Goal: Task Accomplishment & Management: Use online tool/utility

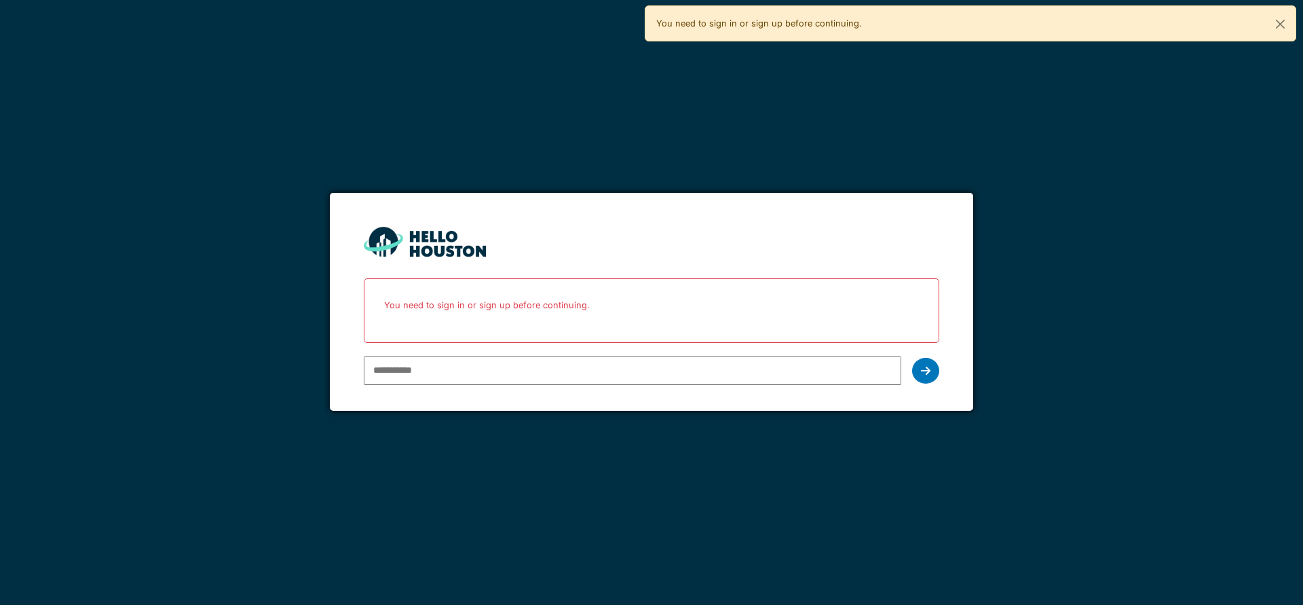
click at [451, 368] on input "email" at bounding box center [632, 370] width 537 height 29
type input "**********"
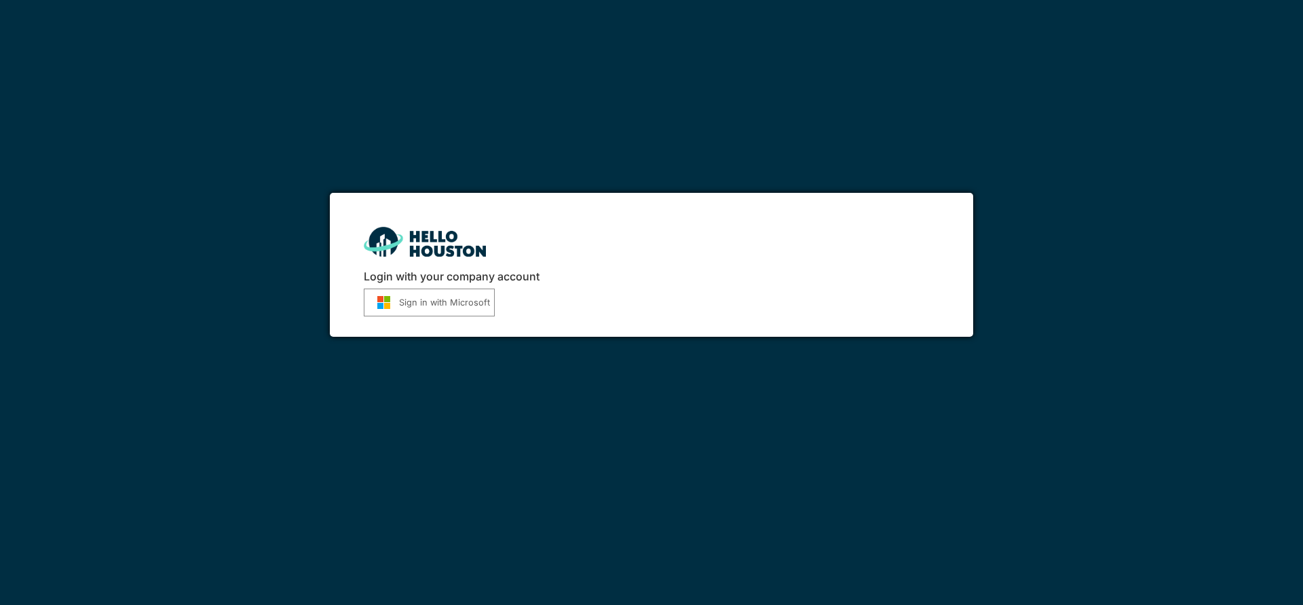
click at [451, 304] on button "Sign in with Microsoft" at bounding box center [429, 302] width 131 height 28
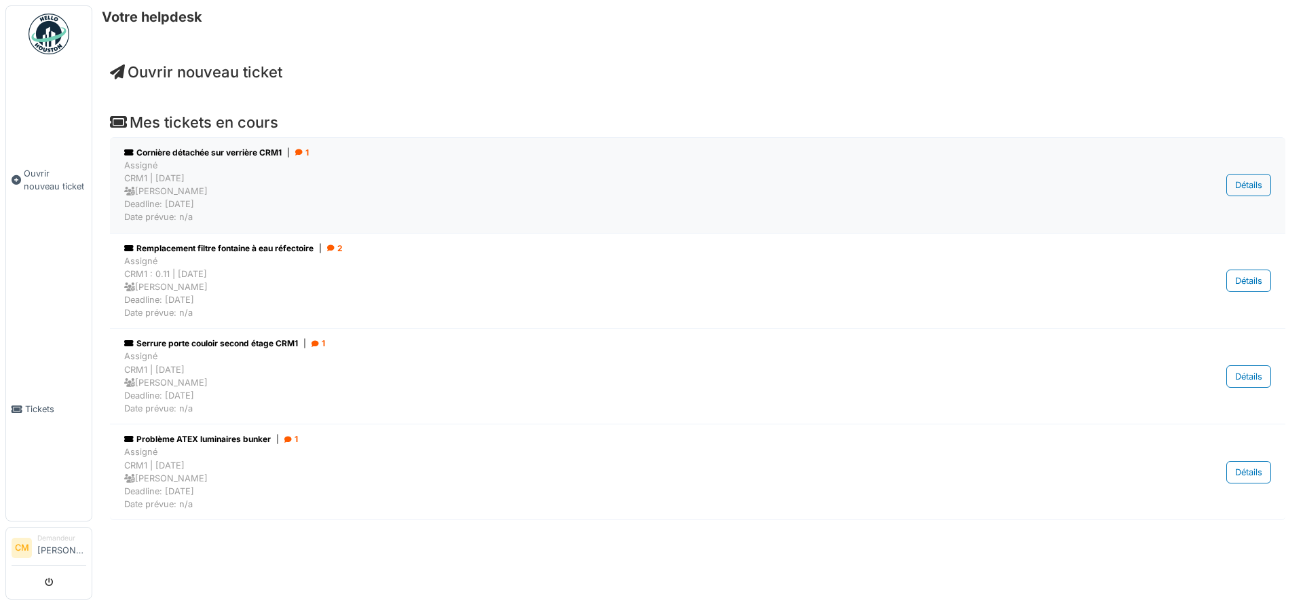
click at [208, 155] on div "Cornière détachée sur verrière CRM1 | 1" at bounding box center [614, 153] width 980 height 12
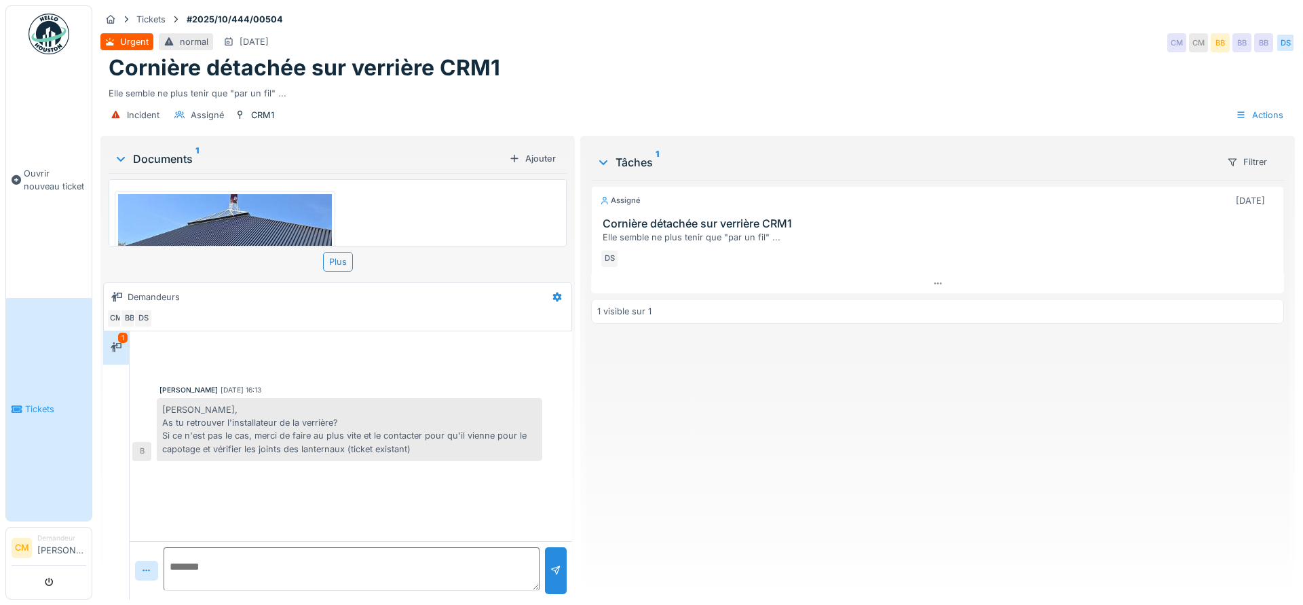
click at [202, 569] on textarea at bounding box center [352, 568] width 376 height 43
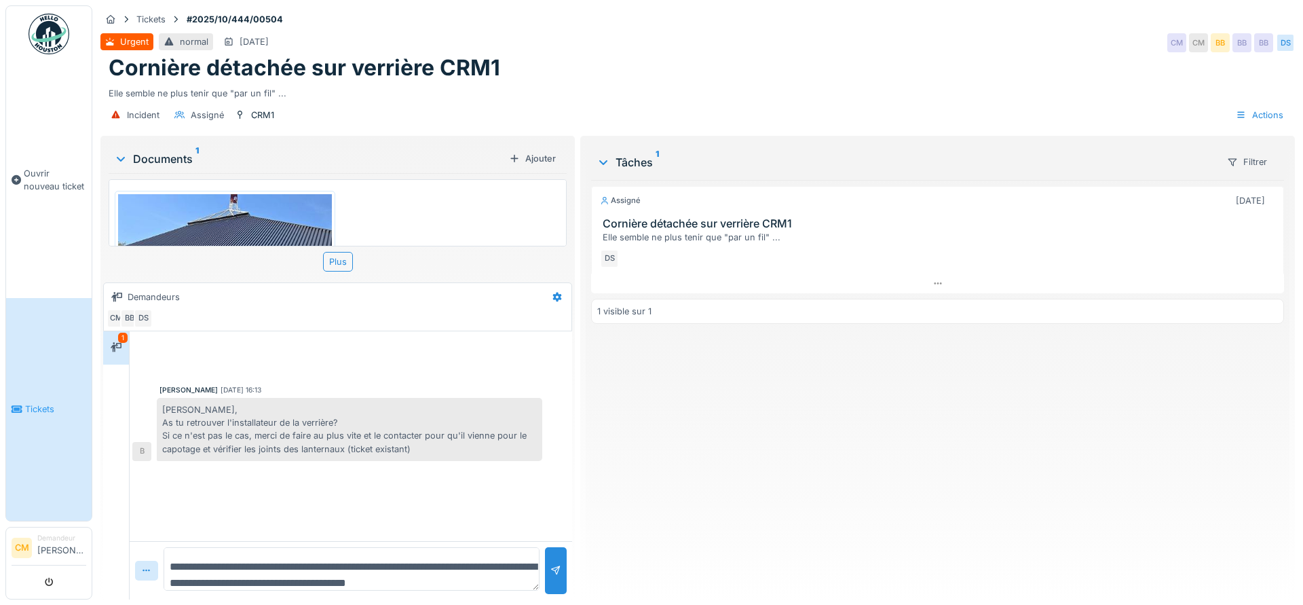
scroll to position [16, 0]
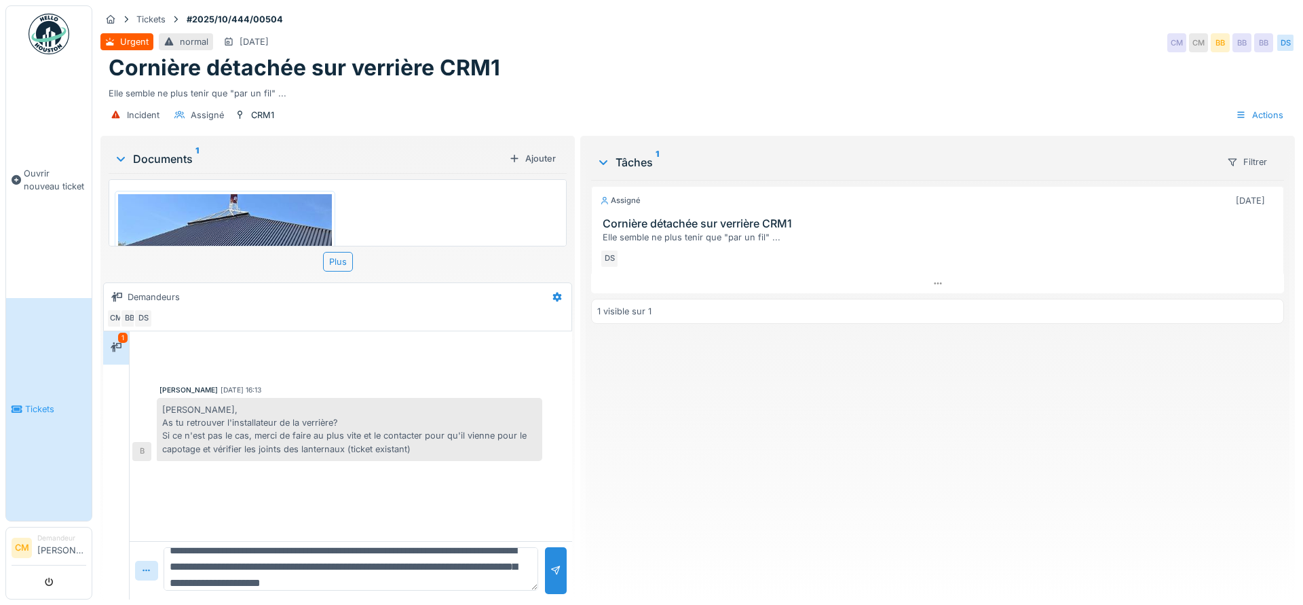
click at [690, 483] on div "Assigné [DATE] Cornière détachée sur verrière CRM1 Elle semble ne plus tenir qu…" at bounding box center [937, 384] width 693 height 409
click at [143, 567] on icon at bounding box center [146, 570] width 11 height 9
click at [159, 535] on div "Fichier…" at bounding box center [167, 541] width 56 height 20
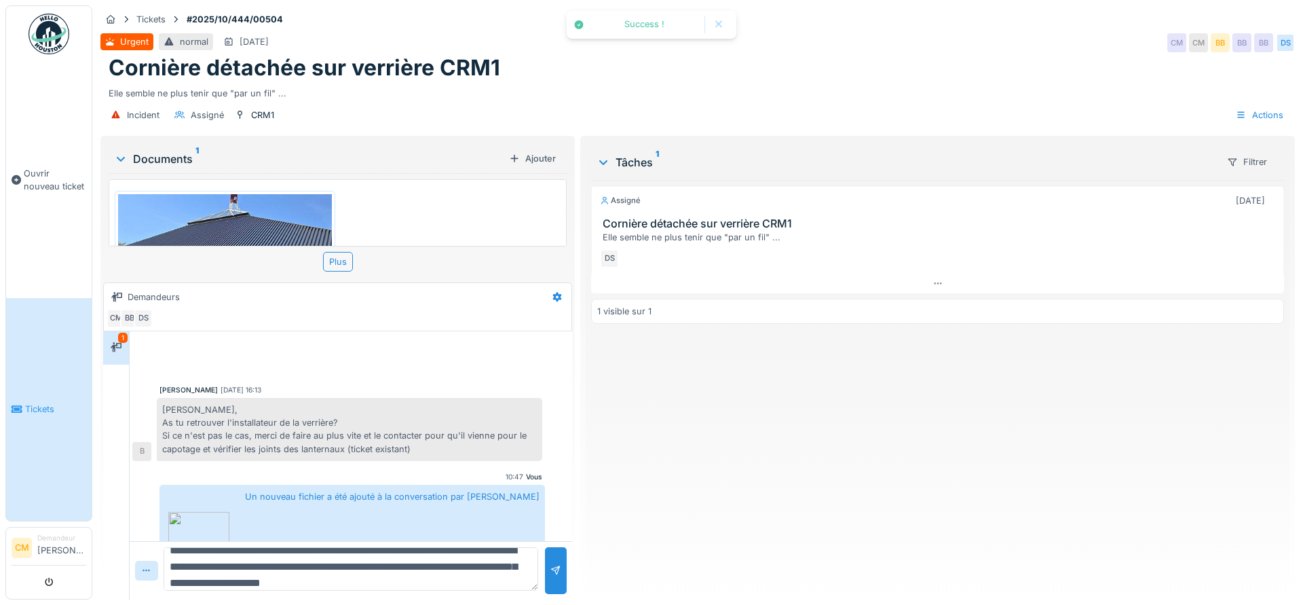
scroll to position [71, 0]
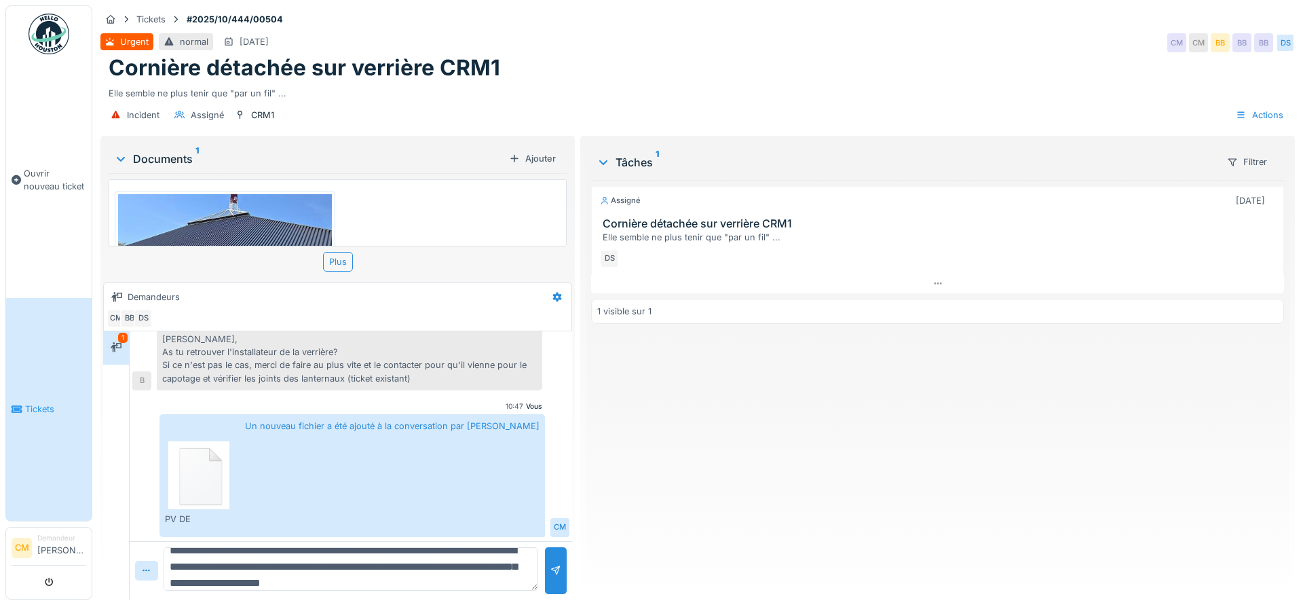
click at [483, 586] on textarea "**********" at bounding box center [351, 568] width 375 height 43
type textarea "**********"
click at [150, 570] on icon at bounding box center [146, 570] width 7 height 2
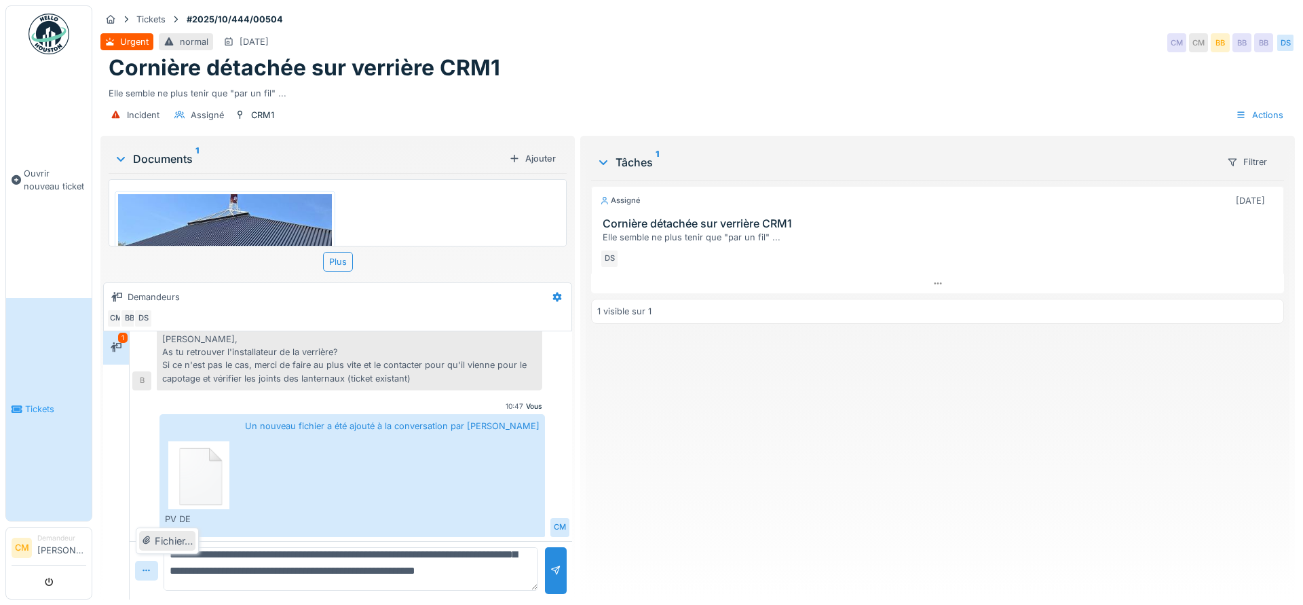
click at [161, 544] on div "Fichier…" at bounding box center [167, 541] width 56 height 20
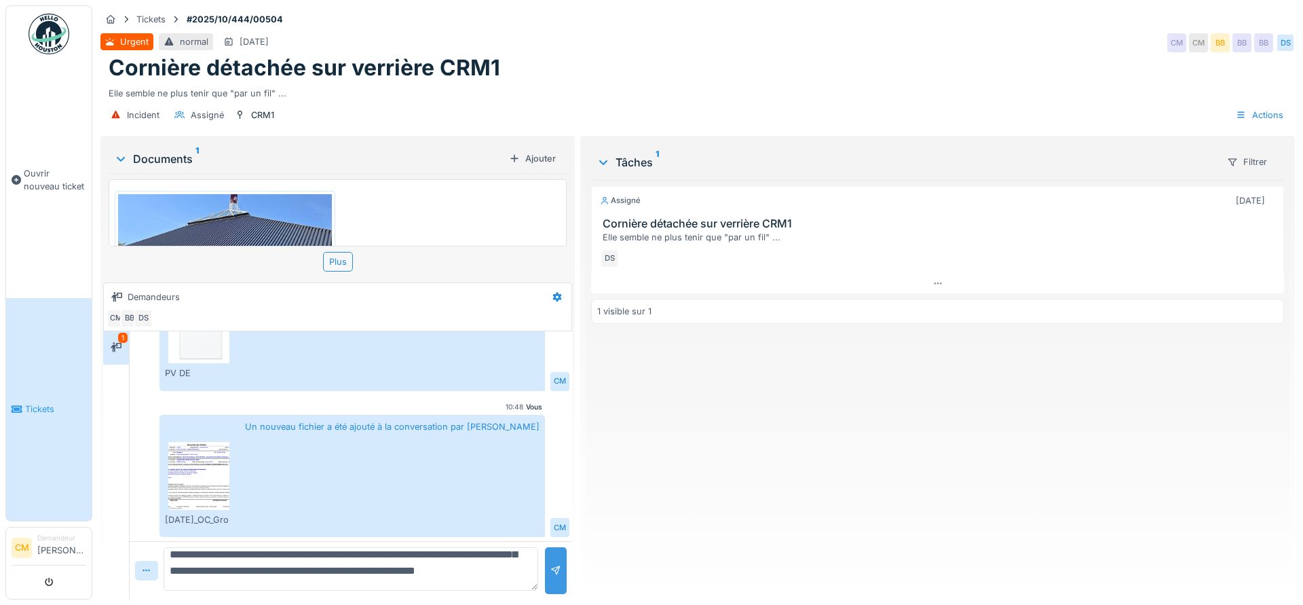
click at [554, 567] on div at bounding box center [555, 570] width 11 height 13
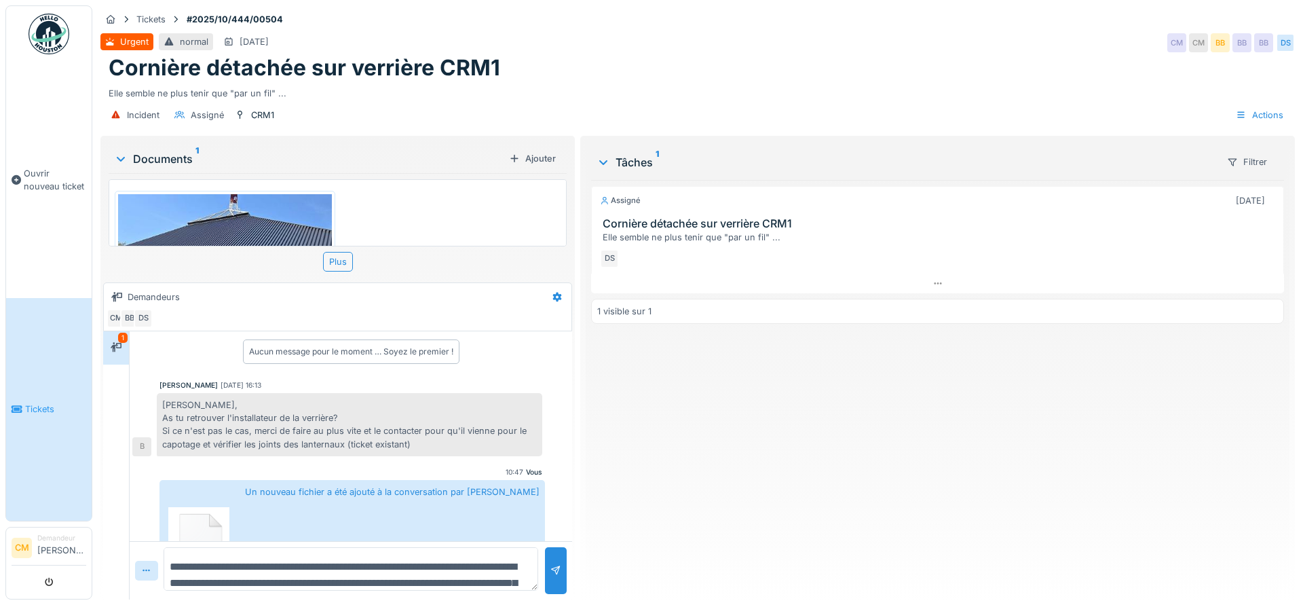
scroll to position [0, 0]
